Goal: Communication & Community: Answer question/provide support

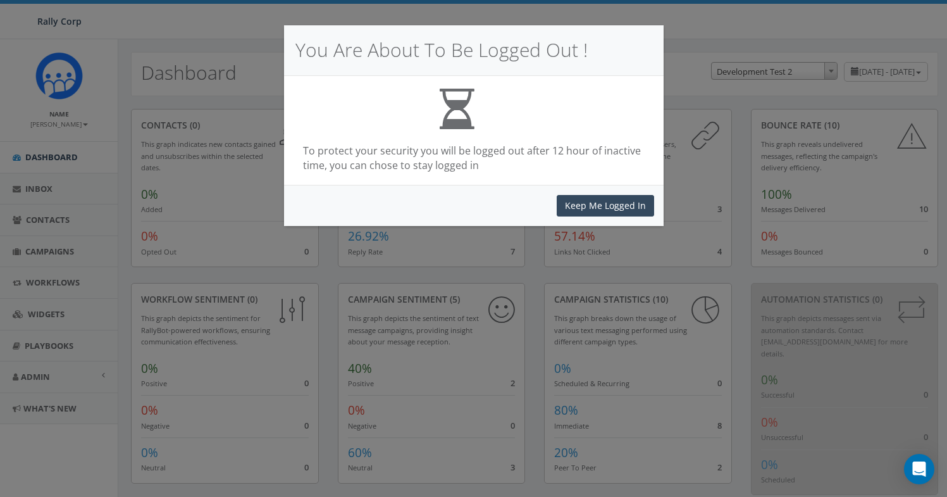
select select "395"
click at [580, 209] on button "Keep Me Logged In" at bounding box center [605, 206] width 97 height 22
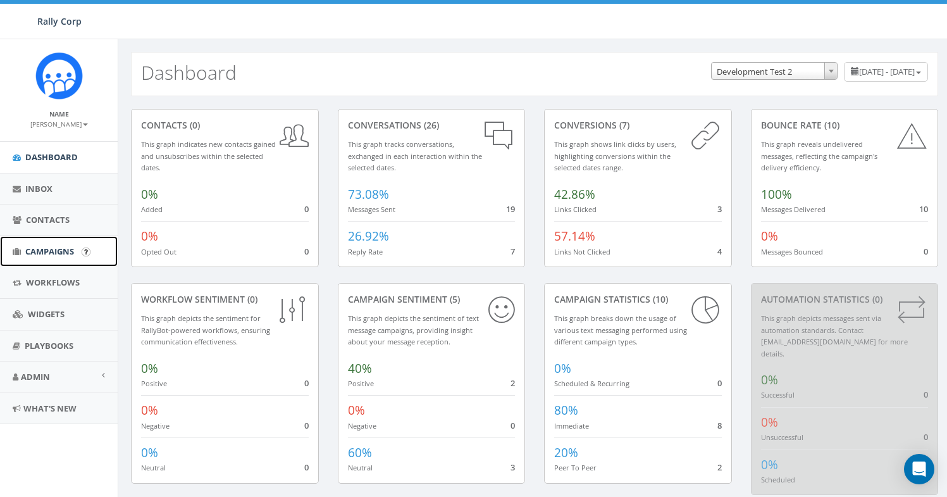
click at [46, 254] on span "Campaigns" at bounding box center [49, 251] width 49 height 11
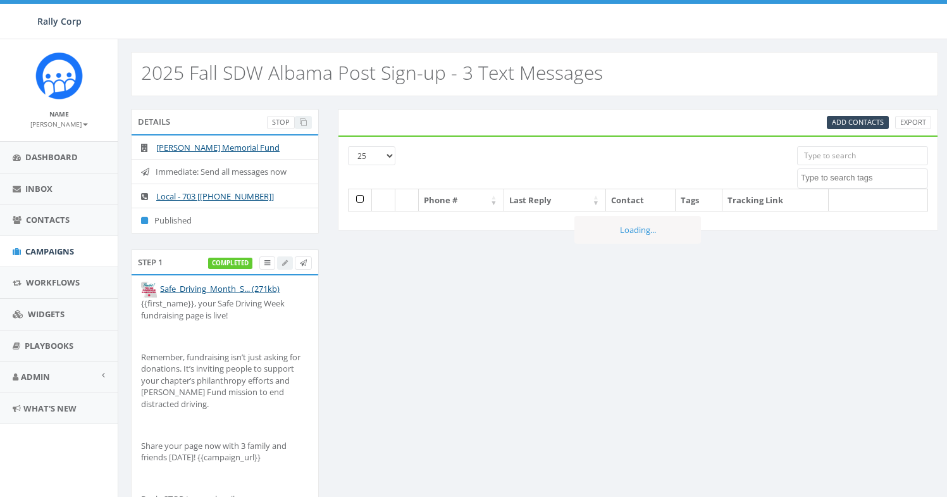
select select
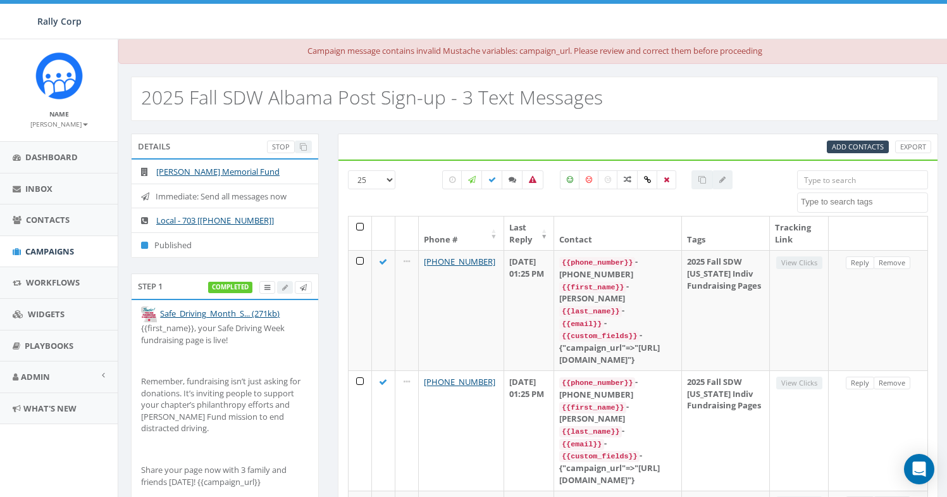
scroll to position [3, 0]
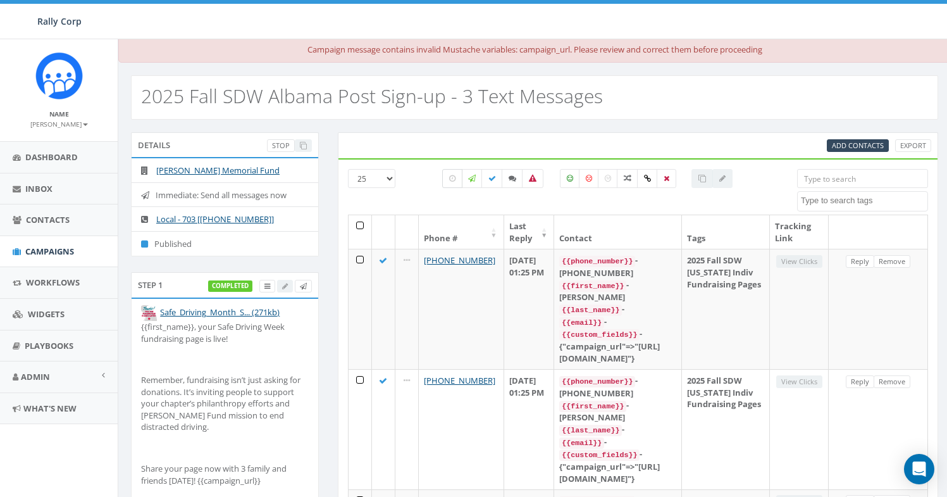
click at [456, 182] on label at bounding box center [452, 178] width 20 height 19
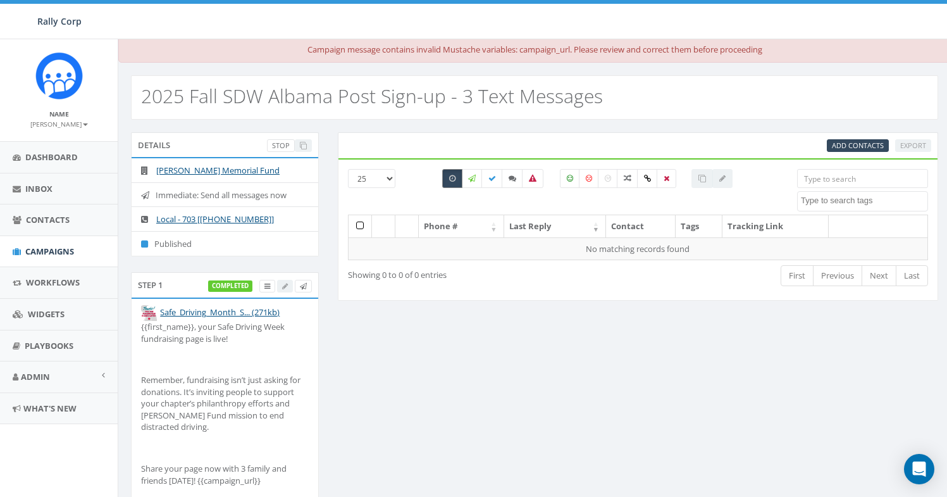
click at [453, 182] on icon at bounding box center [452, 179] width 6 height 8
checkbox input "false"
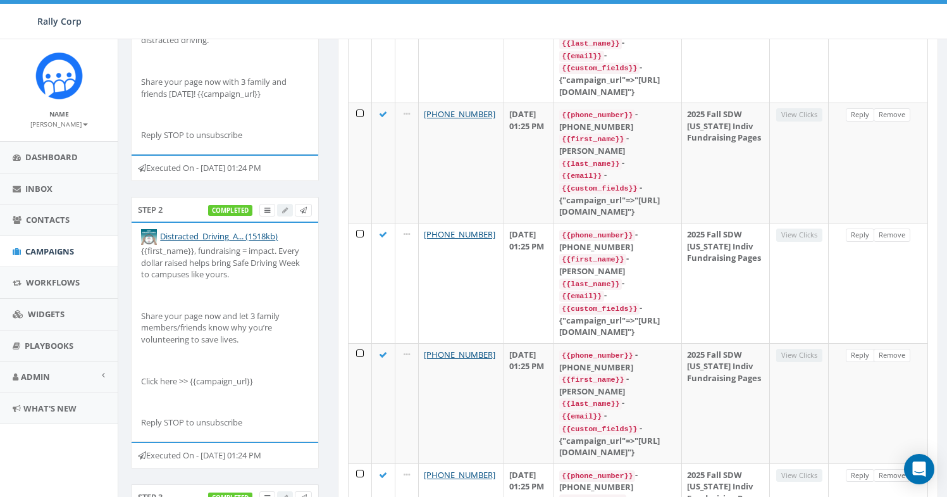
scroll to position [120, 0]
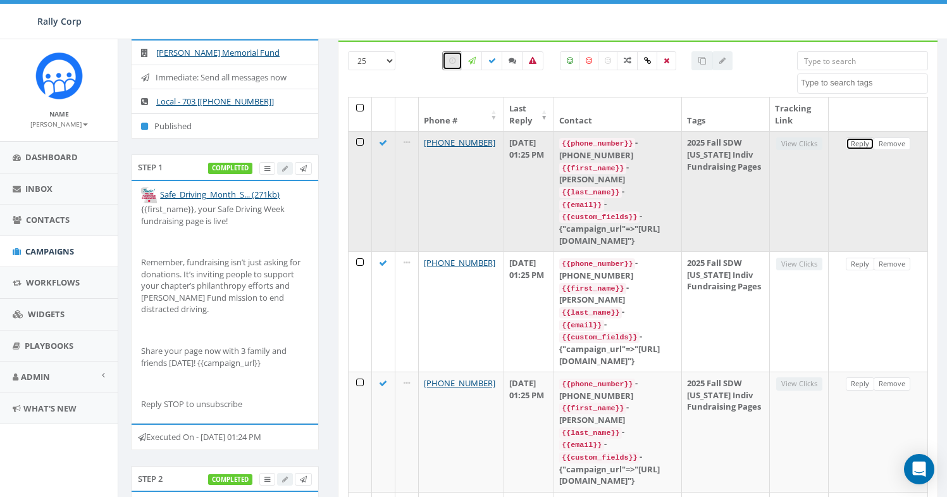
click at [875, 141] on link "Reply" at bounding box center [860, 143] width 28 height 13
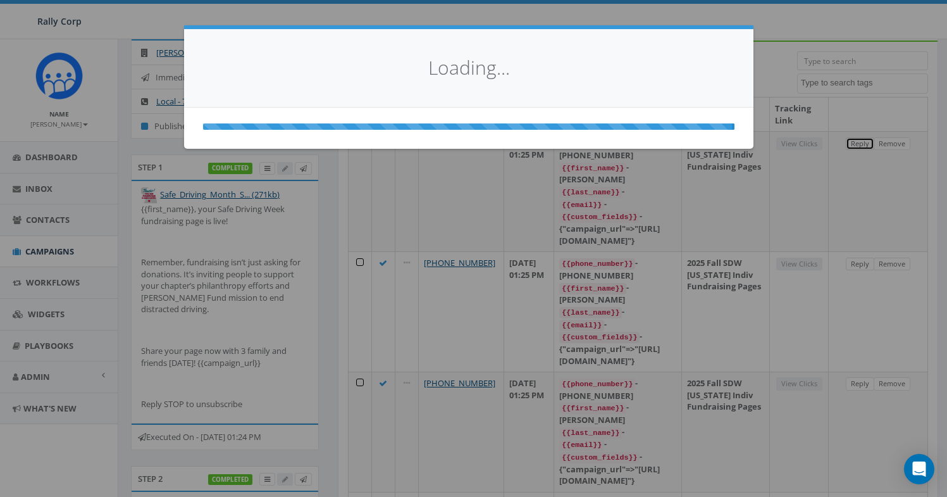
select select
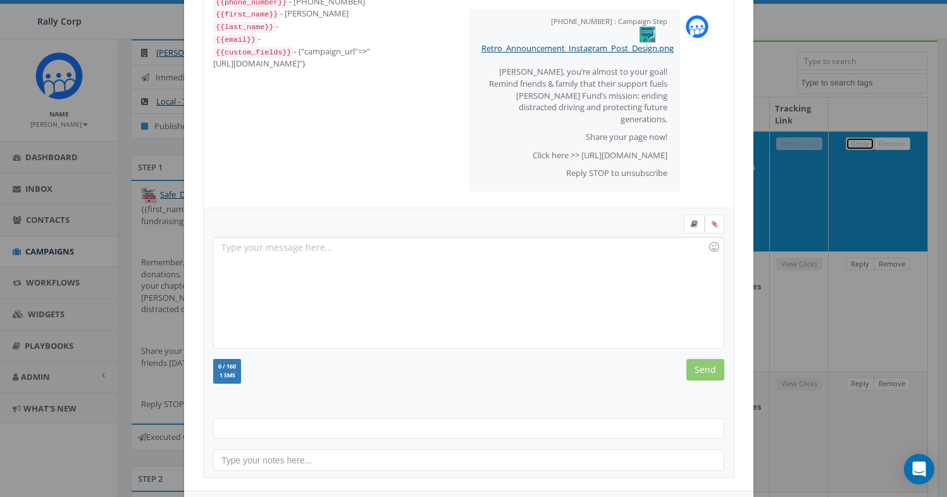
scroll to position [137, 0]
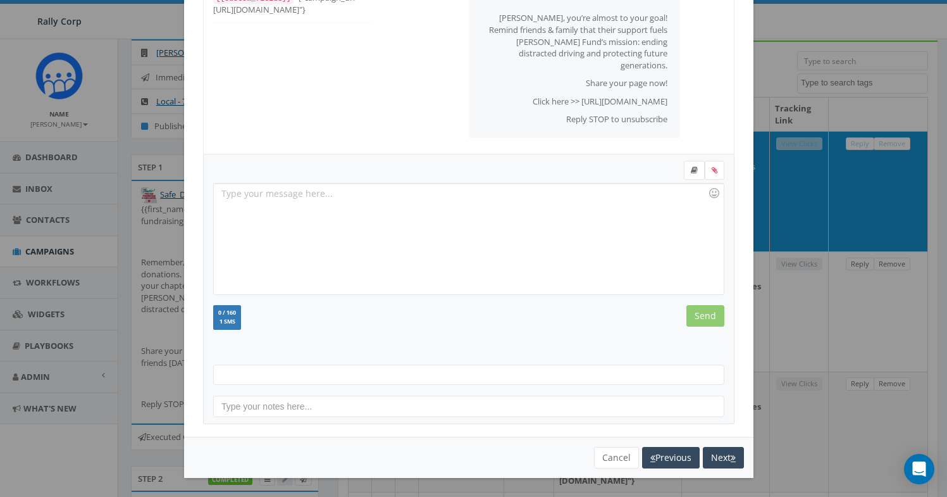
click at [585, 458] on div "Cancel Previous Next" at bounding box center [469, 458] width 551 height 22
click at [595, 456] on button "Cancel" at bounding box center [616, 458] width 45 height 22
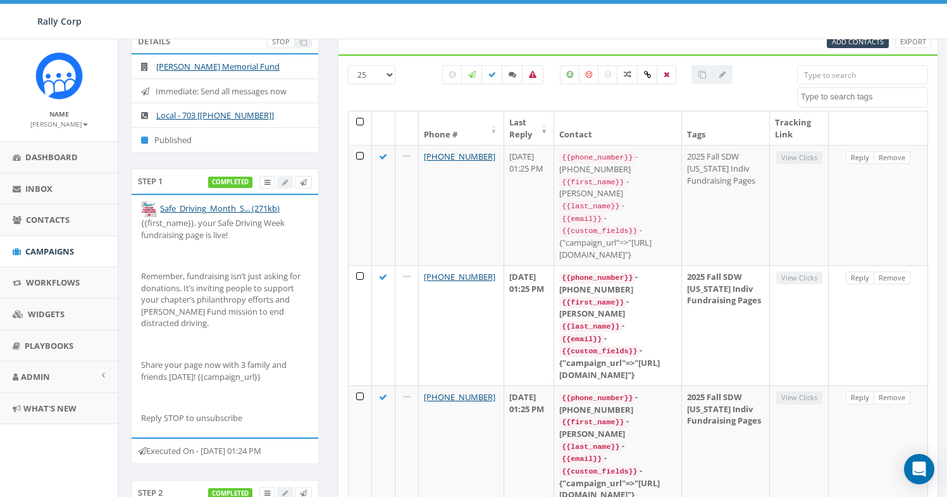
scroll to position [370, 0]
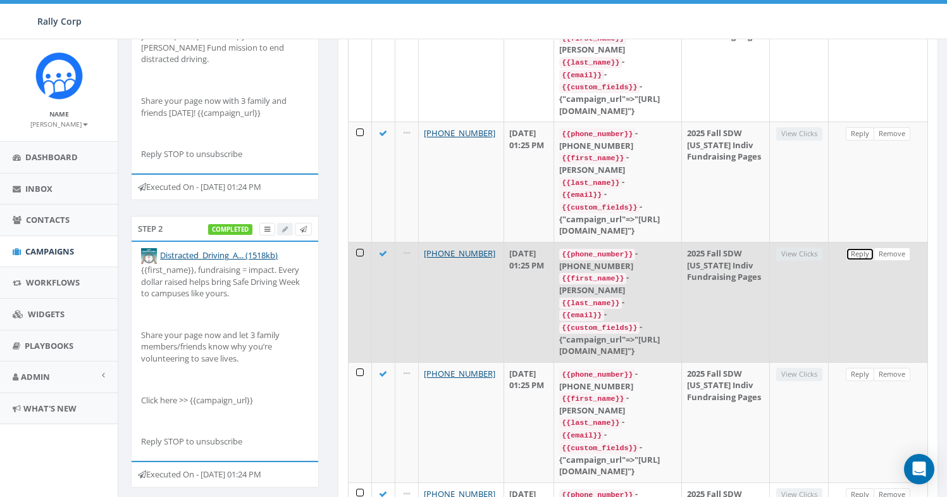
click at [875, 247] on link "Reply" at bounding box center [860, 253] width 28 height 13
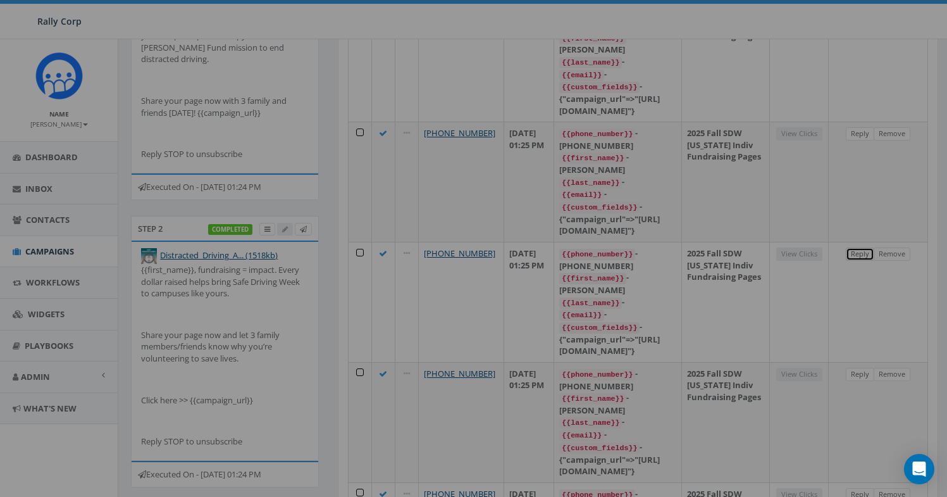
scroll to position [0, 0]
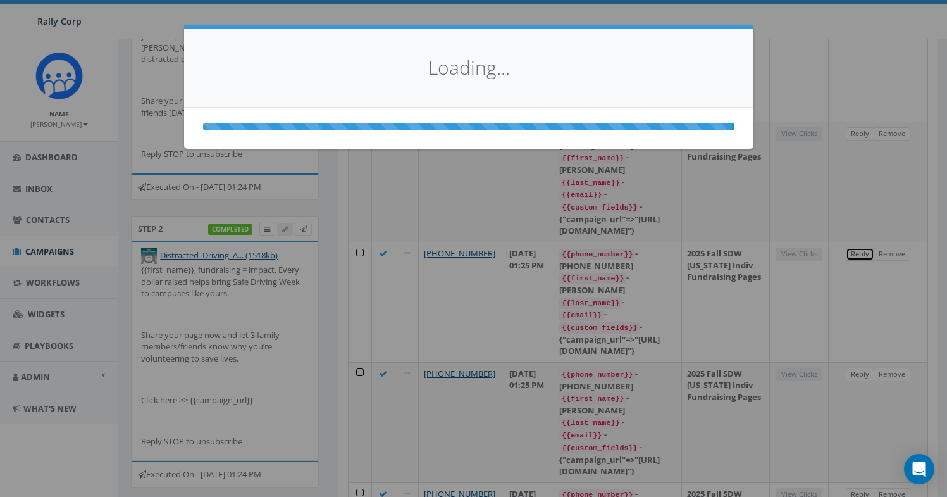
select select
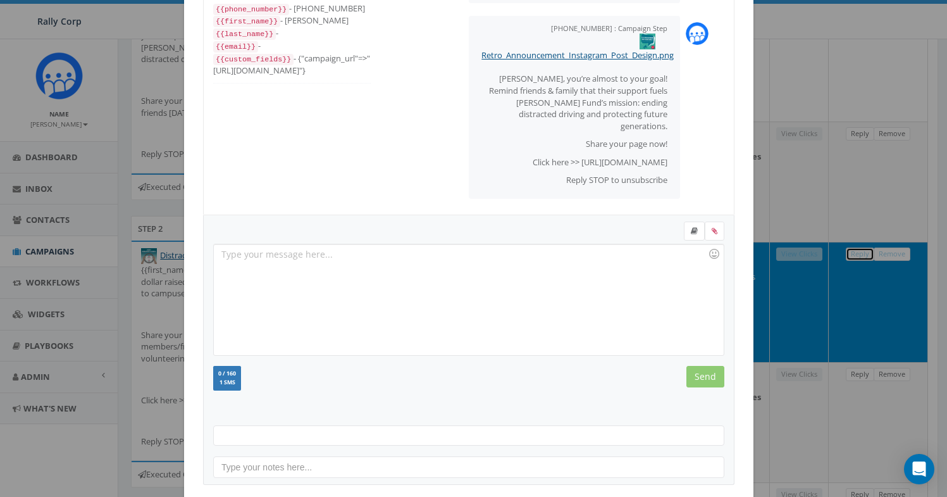
scroll to position [137, 0]
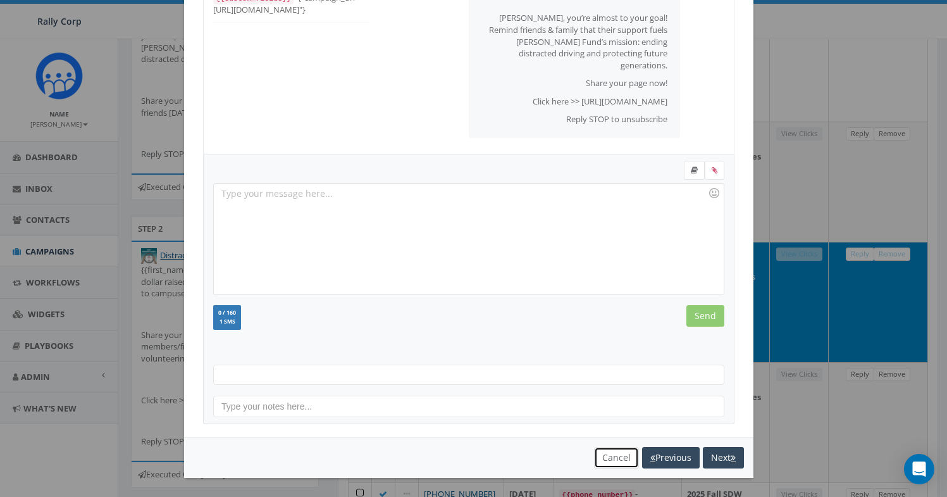
click at [608, 455] on button "Cancel" at bounding box center [616, 458] width 45 height 22
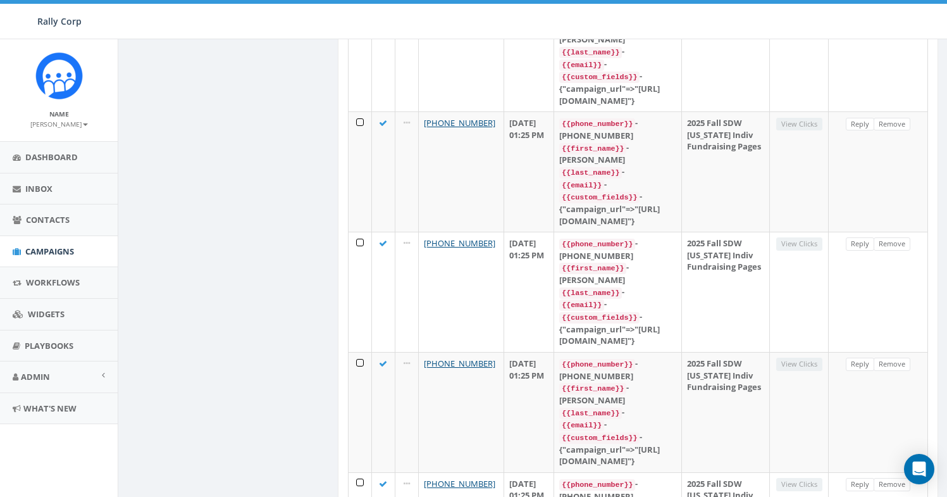
scroll to position [1867, 0]
